Goal: Transaction & Acquisition: Purchase product/service

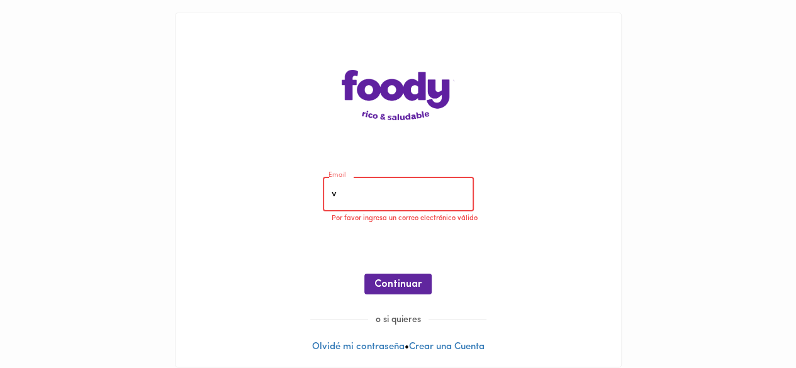
type input "[EMAIL_ADDRESS][DOMAIN_NAME]"
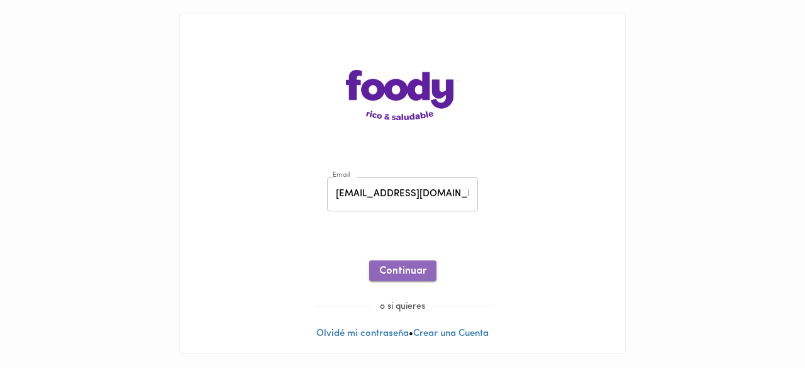
click at [413, 270] on span "Continuar" at bounding box center [402, 271] width 47 height 12
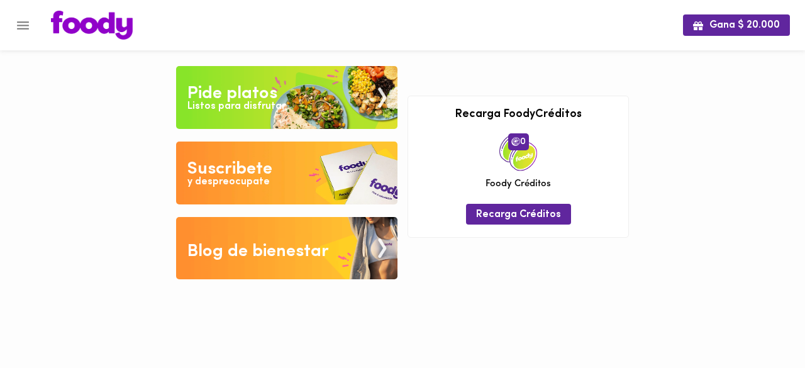
click at [276, 106] on div "Listos para disfrutar" at bounding box center [236, 106] width 98 height 14
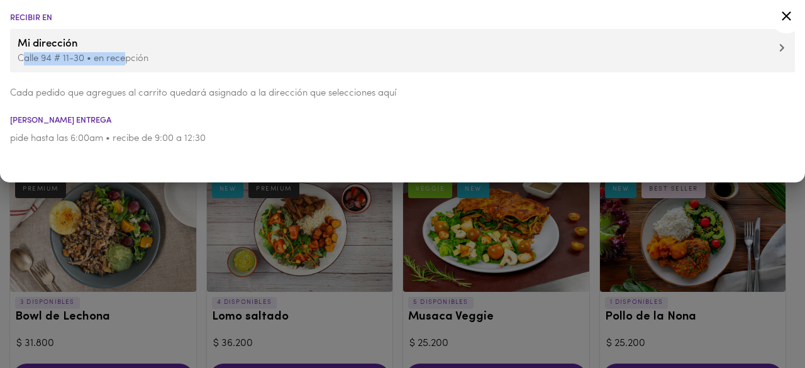
drag, startPoint x: 21, startPoint y: 56, endPoint x: 127, endPoint y: 62, distance: 105.9
click at [127, 62] on p "Calle 94 # 11-30 • en recepción" at bounding box center [403, 58] width 770 height 13
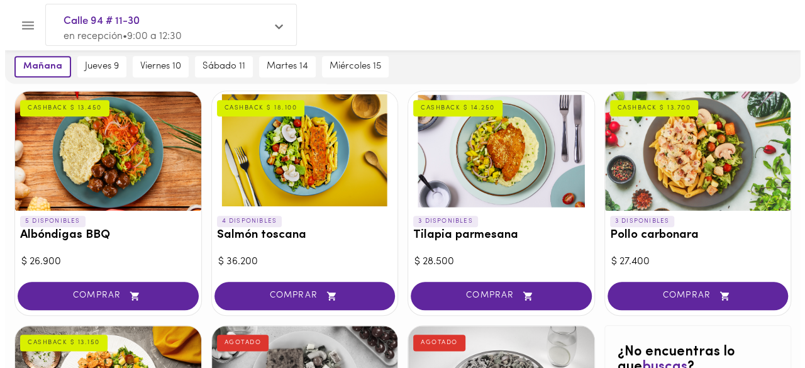
scroll to position [552, 0]
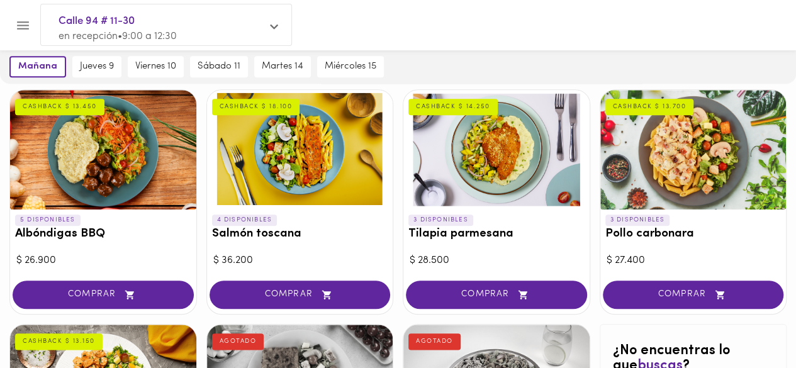
click at [118, 172] on div at bounding box center [103, 150] width 186 height 120
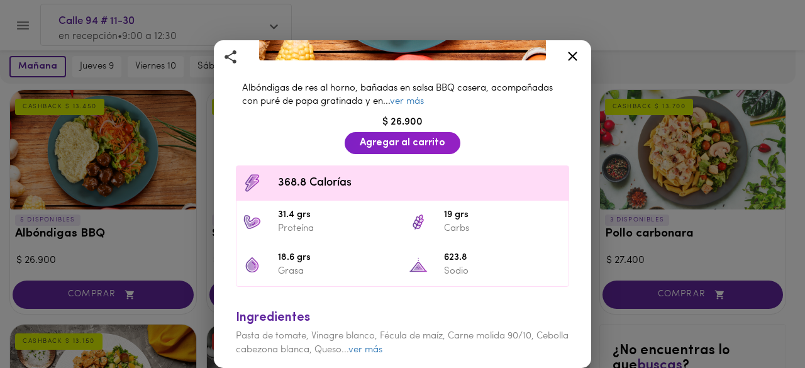
scroll to position [252, 0]
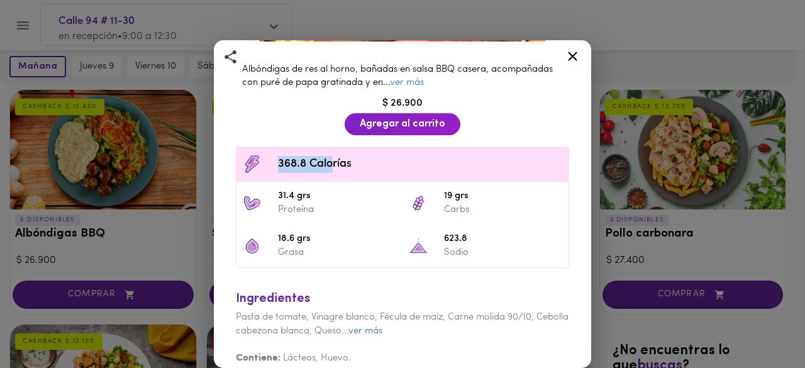
drag, startPoint x: 279, startPoint y: 160, endPoint x: 333, endPoint y: 160, distance: 54.1
click at [333, 160] on span "368.8 Calorías" at bounding box center [420, 164] width 284 height 17
drag, startPoint x: 272, startPoint y: 196, endPoint x: 318, endPoint y: 196, distance: 45.9
click at [318, 196] on li "31.4 grs Proteína" at bounding box center [320, 203] width 166 height 43
drag, startPoint x: 274, startPoint y: 232, endPoint x: 322, endPoint y: 240, distance: 48.5
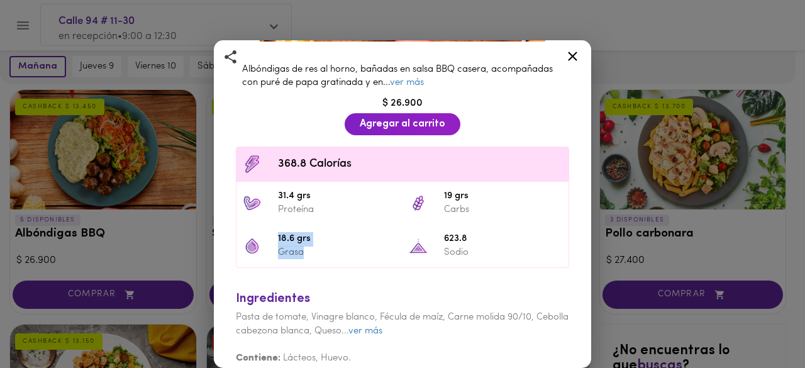
click at [322, 240] on li "18.6 grs Grasa" at bounding box center [320, 246] width 166 height 43
drag, startPoint x: 442, startPoint y: 184, endPoint x: 462, endPoint y: 184, distance: 20.8
click at [462, 189] on span "19 grs" at bounding box center [503, 196] width 118 height 14
drag, startPoint x: 433, startPoint y: 232, endPoint x: 468, endPoint y: 232, distance: 35.2
click at [468, 232] on li "623.8 Sodio" at bounding box center [486, 246] width 166 height 43
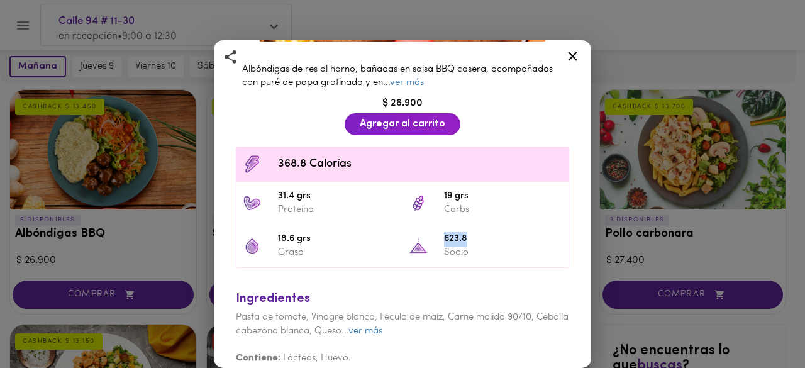
scroll to position [259, 0]
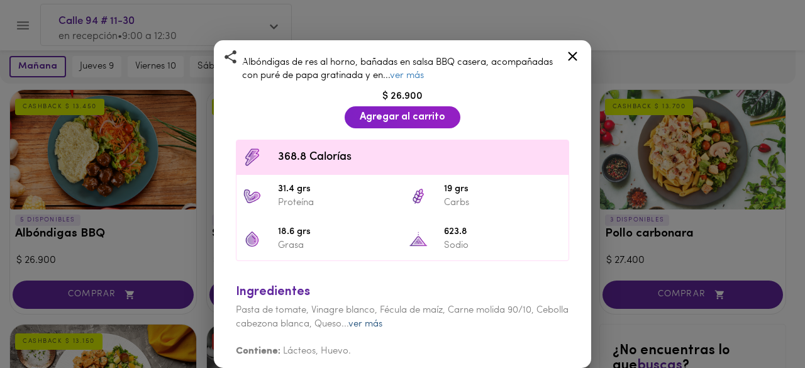
click at [382, 320] on link "ver más" at bounding box center [365, 324] width 34 height 9
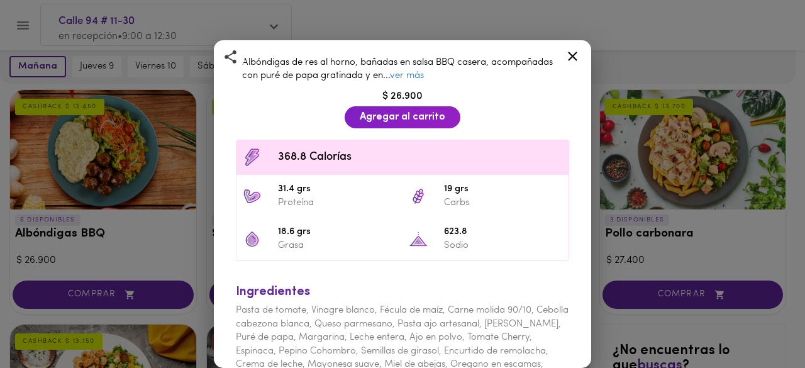
scroll to position [312, 0]
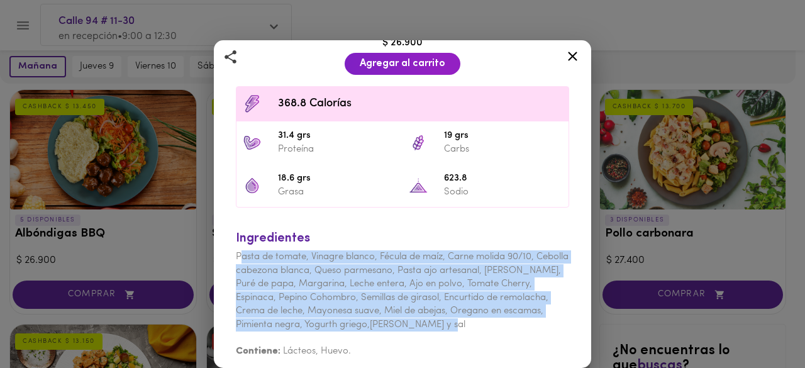
drag, startPoint x: 247, startPoint y: 250, endPoint x: 477, endPoint y: 321, distance: 240.9
click at [477, 321] on div "Ingredientes Pasta de tomate, Vinagre blanco, Fécula de maíz, Carne molida 90/1…" at bounding box center [403, 291] width 346 height 148
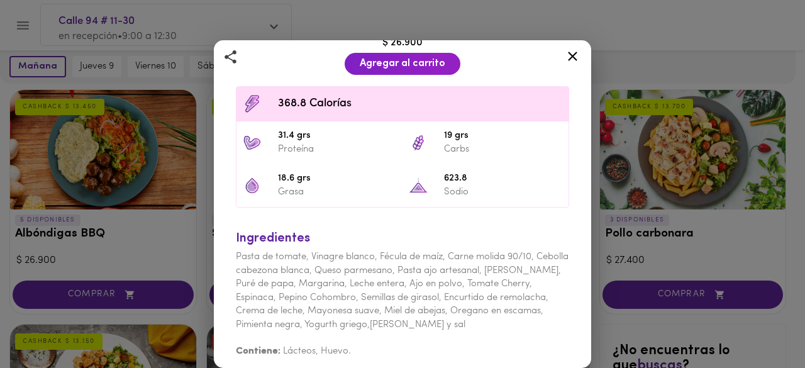
click at [89, 293] on div "Albóndigas BBQ con Salsa Barbacoa Casera y Puré CASHBACK $ 13.450 Albóndigas de…" at bounding box center [402, 184] width 805 height 368
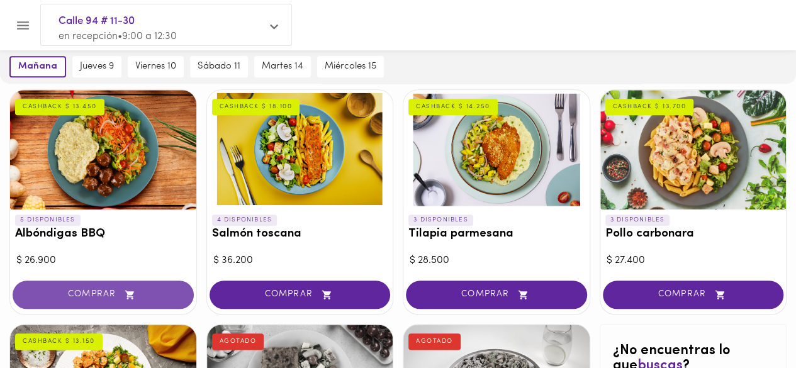
click at [102, 294] on span "COMPRAR" at bounding box center [103, 294] width 150 height 11
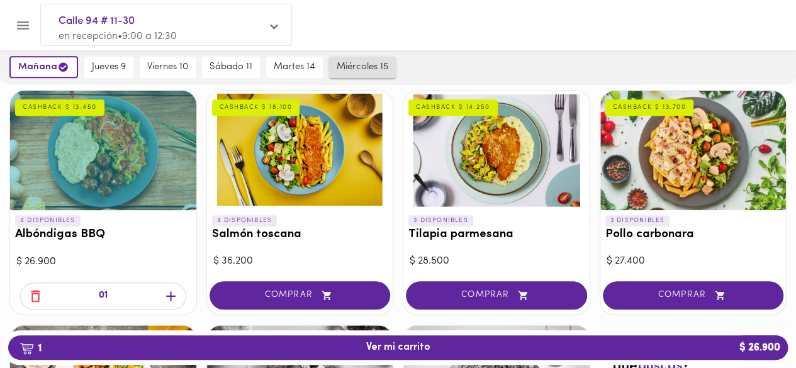
click at [355, 62] on span "miércoles 15" at bounding box center [363, 67] width 52 height 11
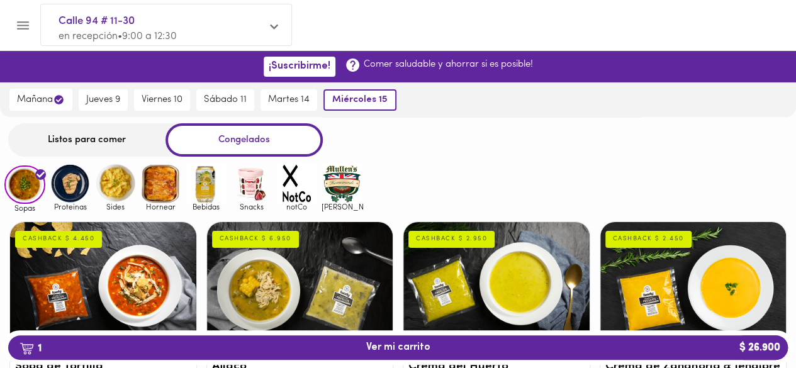
click at [69, 186] on img at bounding box center [70, 183] width 41 height 41
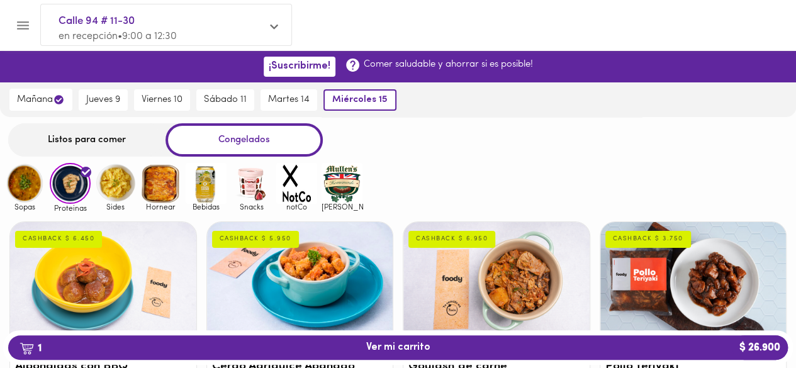
click at [123, 142] on div "Listos para comer" at bounding box center [86, 139] width 157 height 33
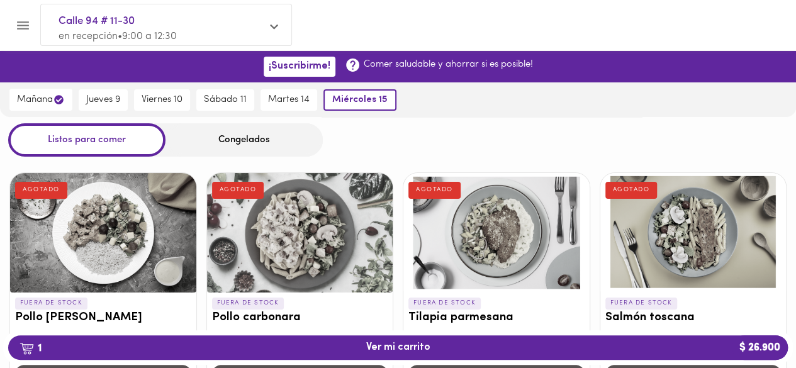
click at [286, 142] on div "Congelados" at bounding box center [243, 139] width 157 height 33
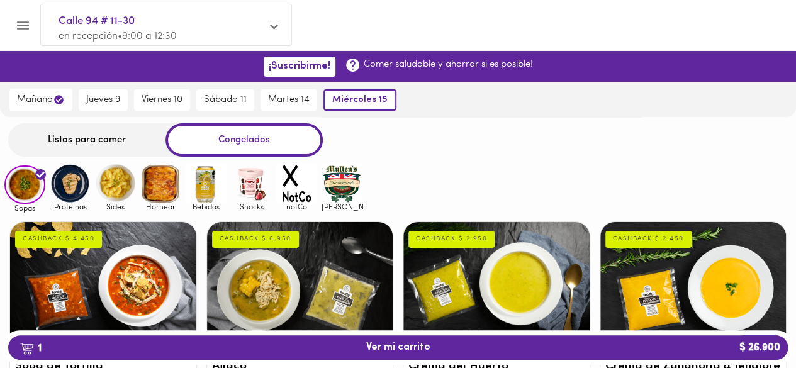
click at [109, 131] on div "Listos para comer" at bounding box center [86, 139] width 157 height 33
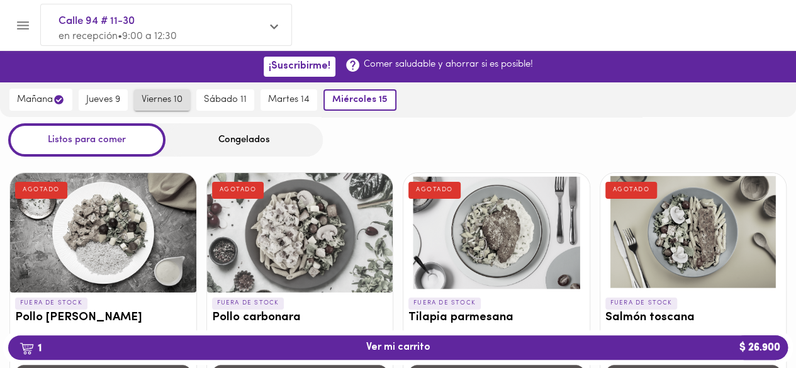
click at [153, 101] on span "viernes 10" at bounding box center [162, 99] width 41 height 11
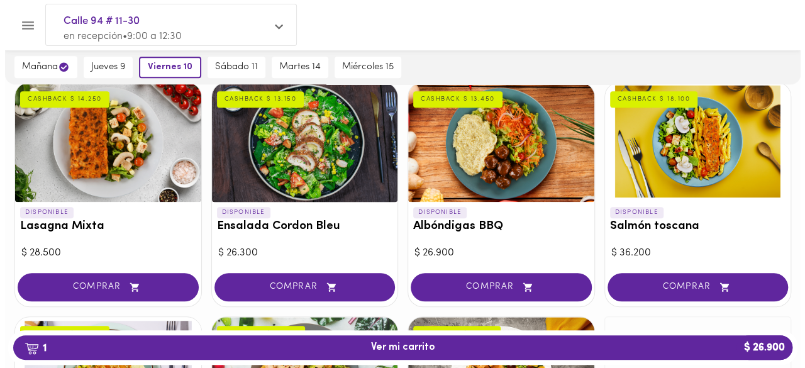
scroll to position [566, 0]
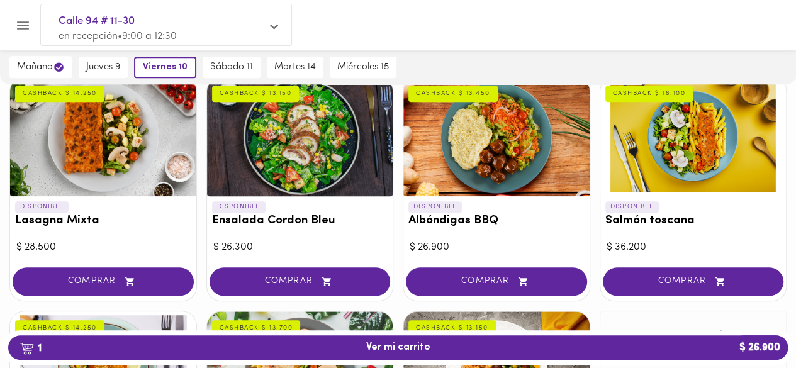
click at [679, 172] on div at bounding box center [693, 137] width 186 height 120
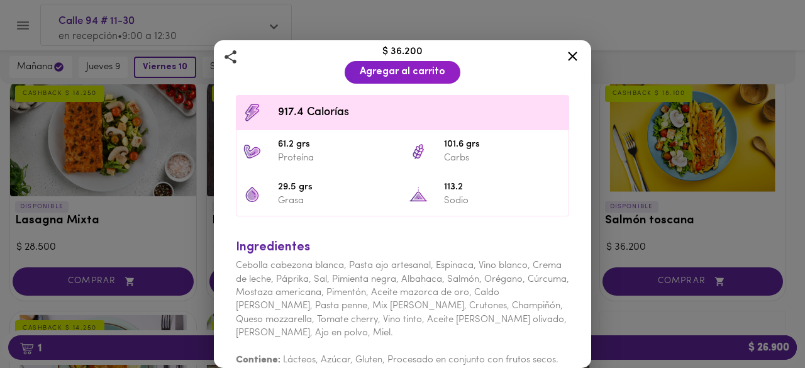
scroll to position [252, 0]
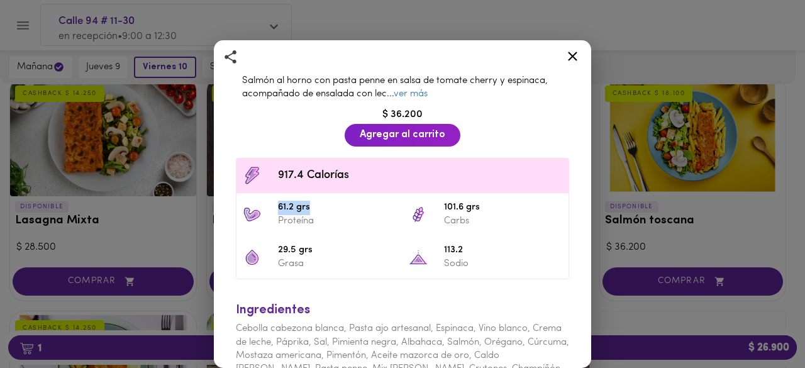
drag, startPoint x: 277, startPoint y: 202, endPoint x: 326, endPoint y: 199, distance: 49.2
click at [326, 201] on span "61.2 grs" at bounding box center [337, 208] width 118 height 14
drag, startPoint x: 439, startPoint y: 201, endPoint x: 509, endPoint y: 200, distance: 69.8
click at [509, 201] on span "101.6 grs" at bounding box center [503, 208] width 118 height 14
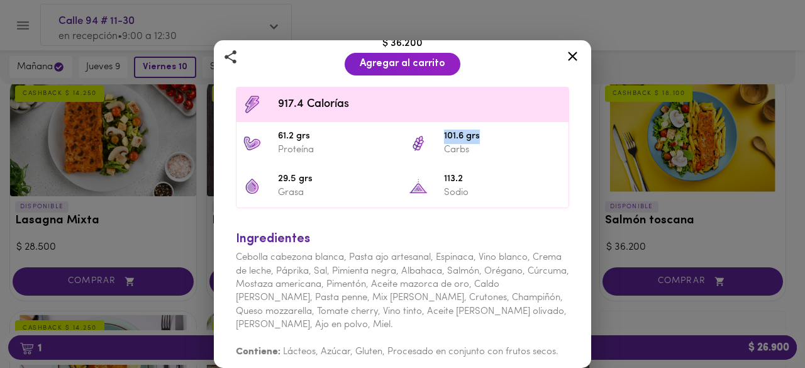
scroll to position [323, 0]
drag, startPoint x: 438, startPoint y: 170, endPoint x: 497, endPoint y: 171, distance: 59.1
click at [497, 171] on li "113.2 Sodio" at bounding box center [486, 185] width 166 height 43
drag, startPoint x: 235, startPoint y: 253, endPoint x: 265, endPoint y: 250, distance: 30.4
click at [265, 250] on div "Ingredientes Cebolla cabezona blanca, Pasta ajo artesanal, Espinaca, Vino blanc…" at bounding box center [403, 291] width 346 height 148
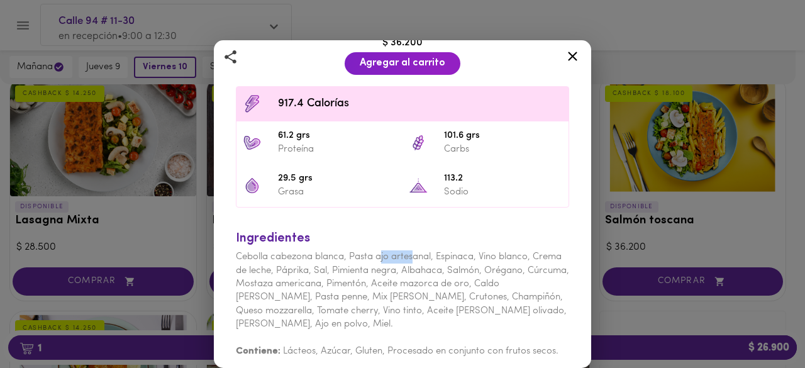
drag, startPoint x: 396, startPoint y: 248, endPoint x: 420, endPoint y: 248, distance: 24.5
click at [416, 252] on span "Cebolla cabezona blanca, Pasta ajo artesanal, Espinaca, Vino blanco, Crema de l…" at bounding box center [402, 290] width 333 height 77
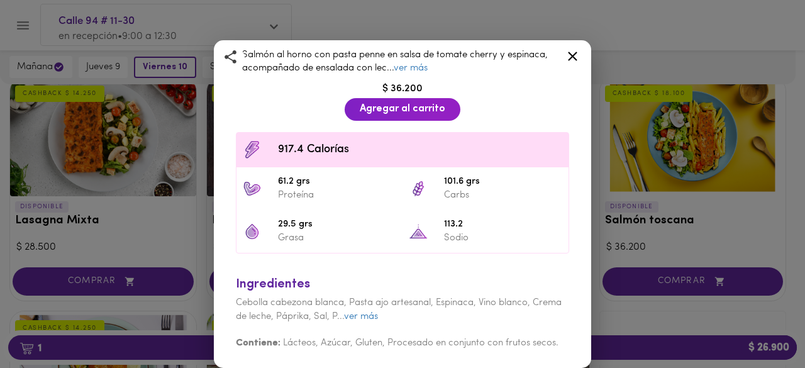
scroll to position [269, 0]
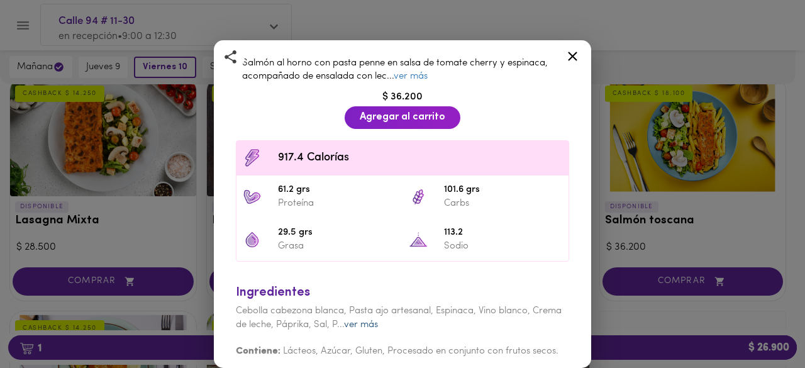
click at [378, 320] on link "ver más" at bounding box center [361, 324] width 34 height 9
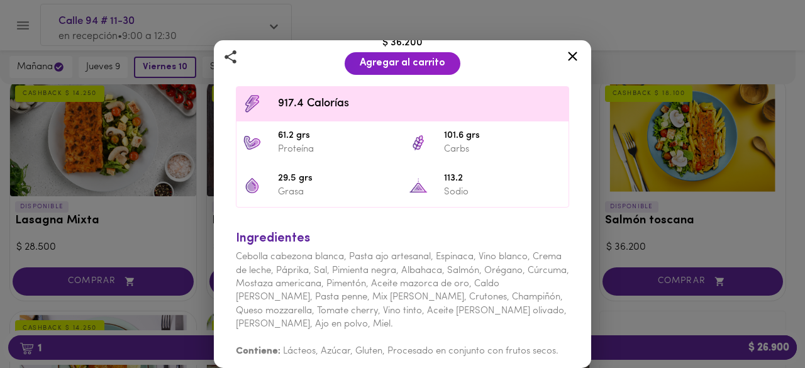
click at [568, 53] on icon at bounding box center [573, 56] width 16 height 16
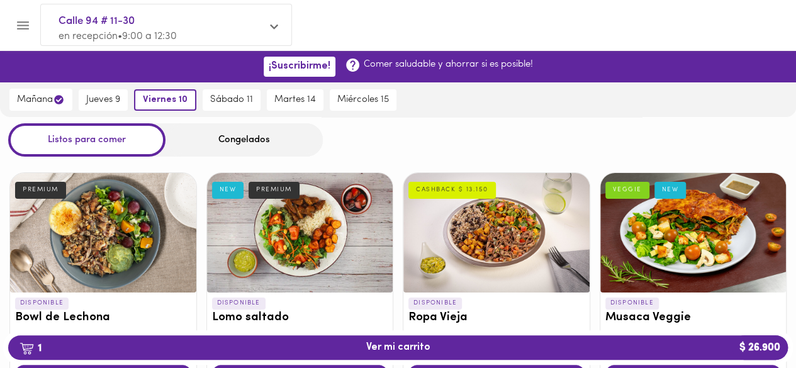
click at [26, 23] on icon "Menu" at bounding box center [23, 26] width 16 height 16
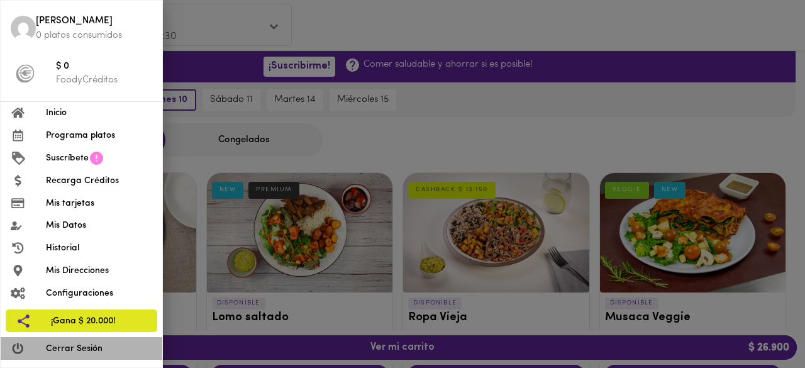
click at [84, 348] on span "Cerrar Sesión" at bounding box center [99, 348] width 106 height 13
